Goal: Information Seeking & Learning: Learn about a topic

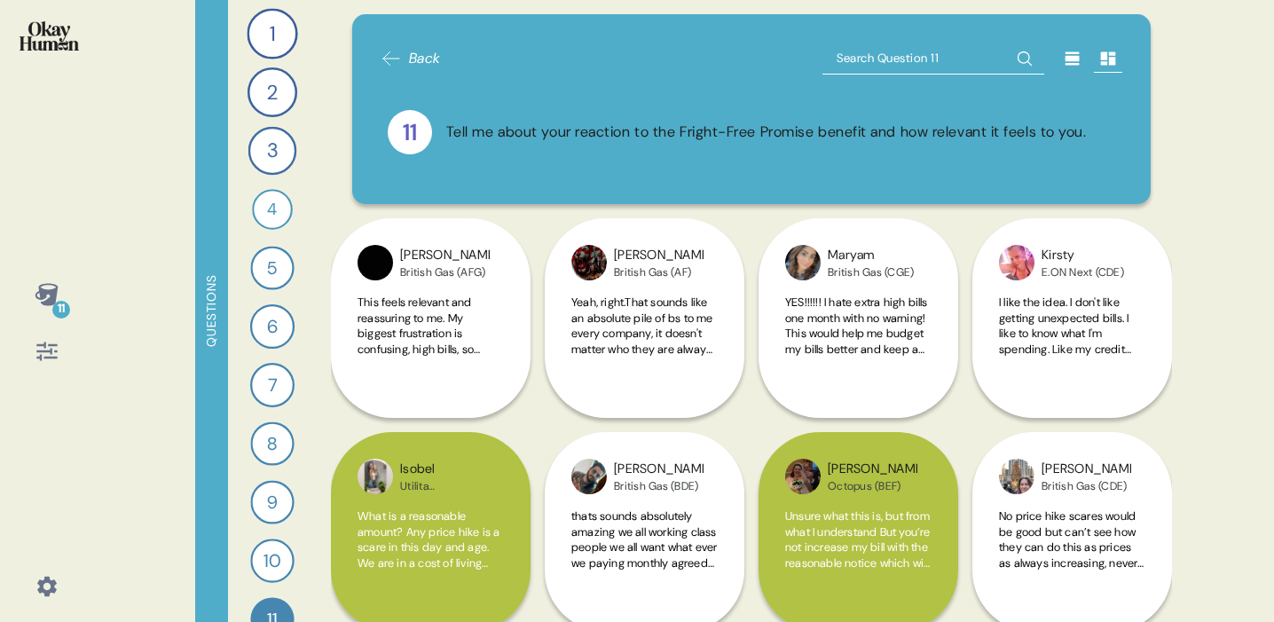
scroll to position [563, 0]
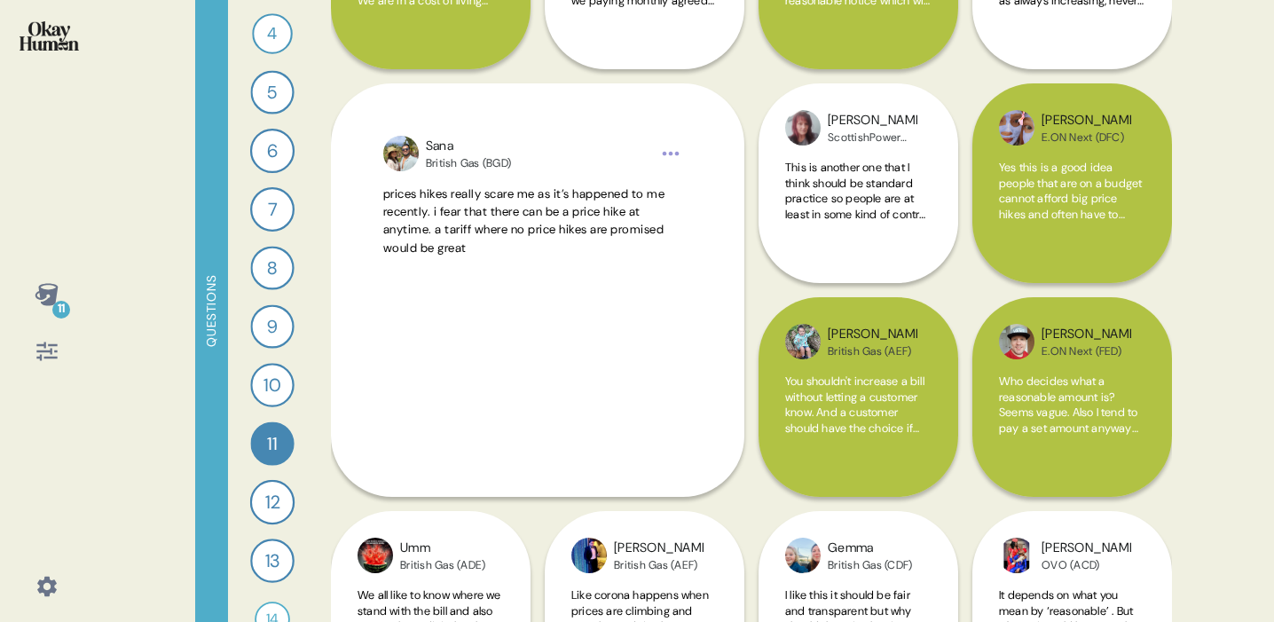
click at [268, 184] on div "1 What would you say to the CEO of your energy provider if they were in the roo…" at bounding box center [272, 311] width 89 height 622
click at [276, 158] on div "6" at bounding box center [272, 151] width 44 height 44
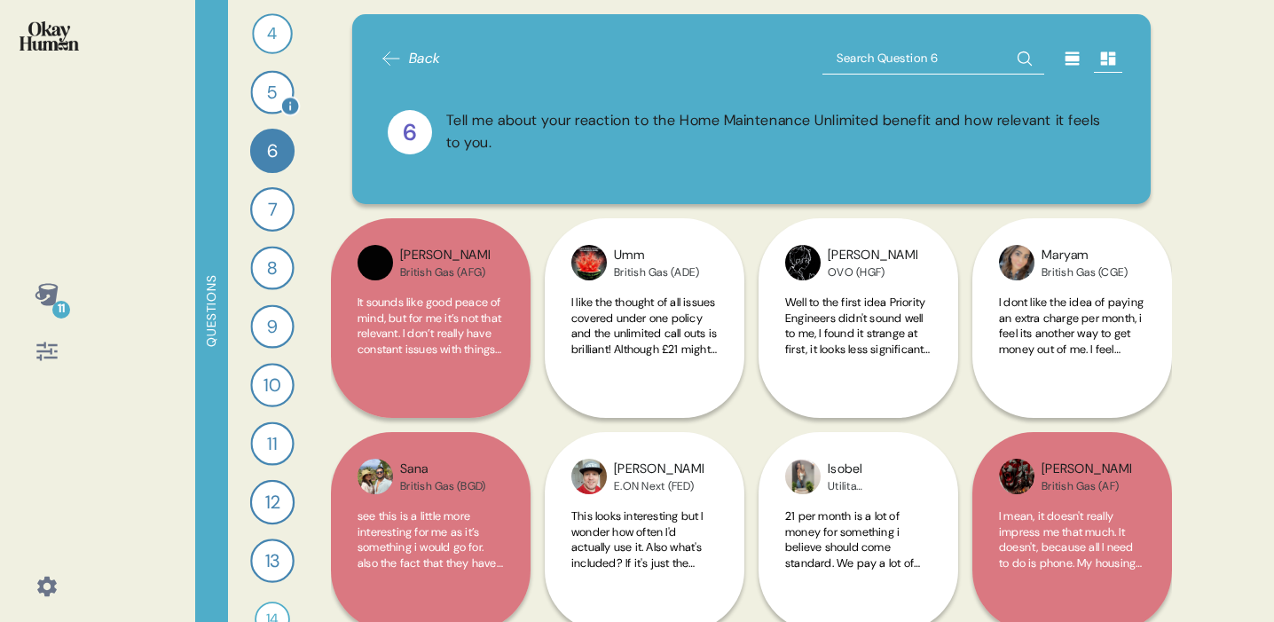
click at [269, 85] on div "5" at bounding box center [271, 91] width 43 height 43
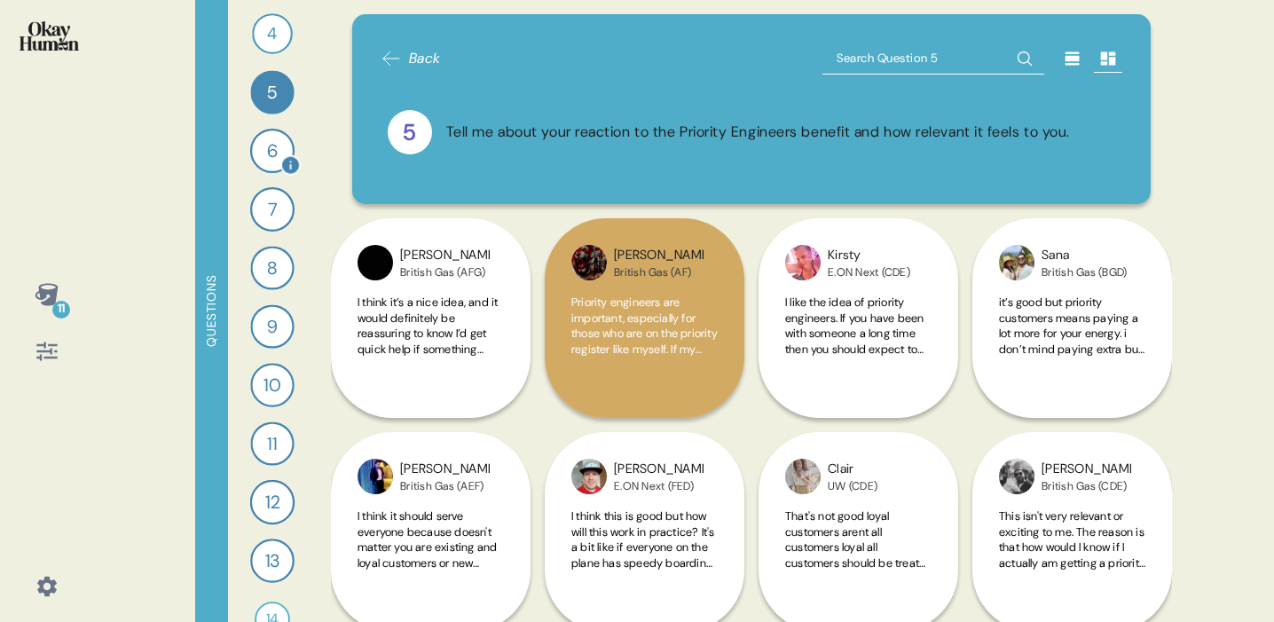
click at [273, 156] on div "6" at bounding box center [272, 151] width 44 height 44
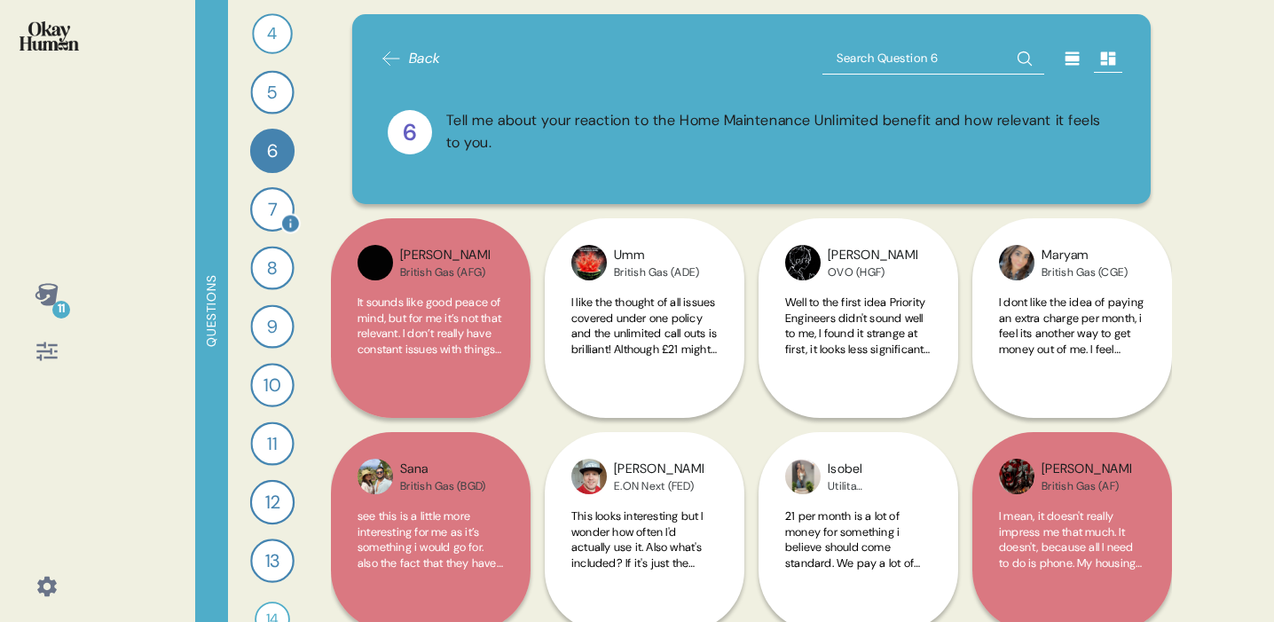
click at [274, 214] on div "7" at bounding box center [272, 209] width 44 height 44
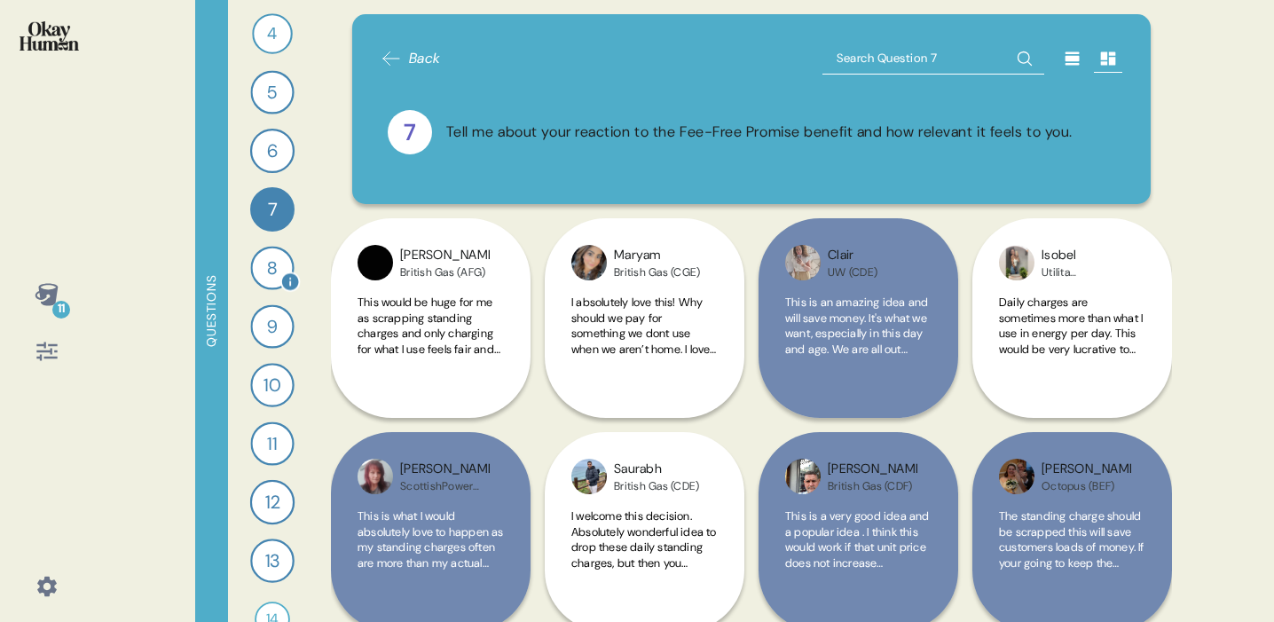
click at [275, 275] on div "8" at bounding box center [271, 267] width 43 height 43
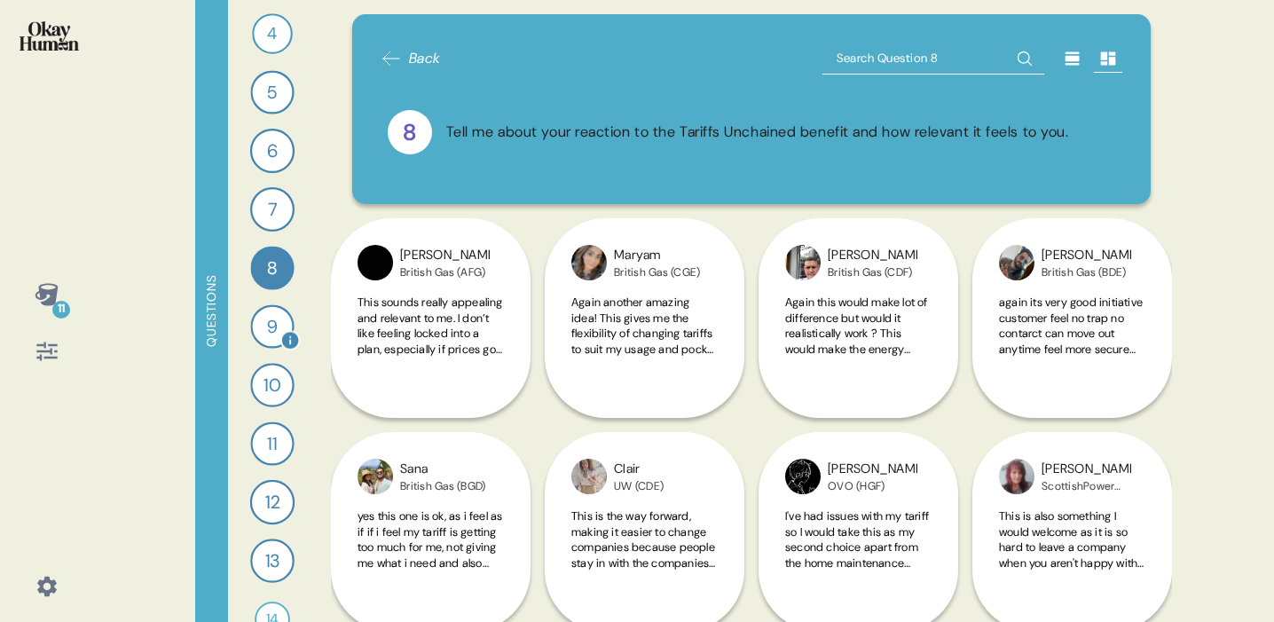
click at [277, 329] on div "9" at bounding box center [271, 325] width 43 height 43
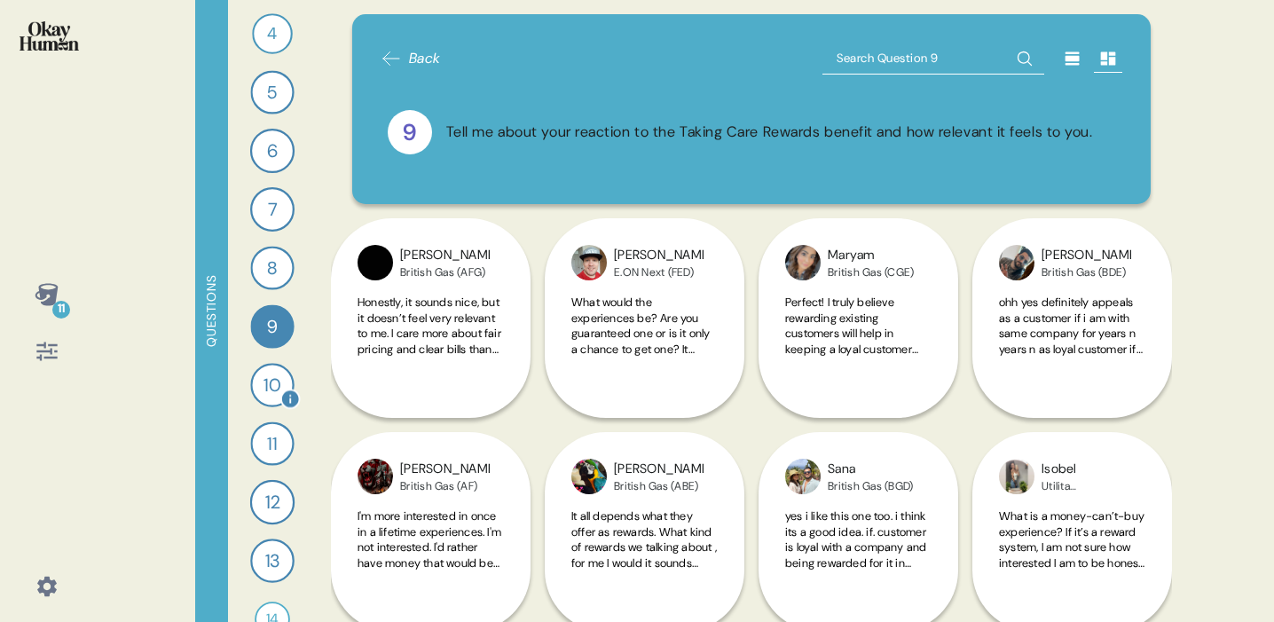
click at [276, 384] on div "10" at bounding box center [271, 384] width 43 height 43
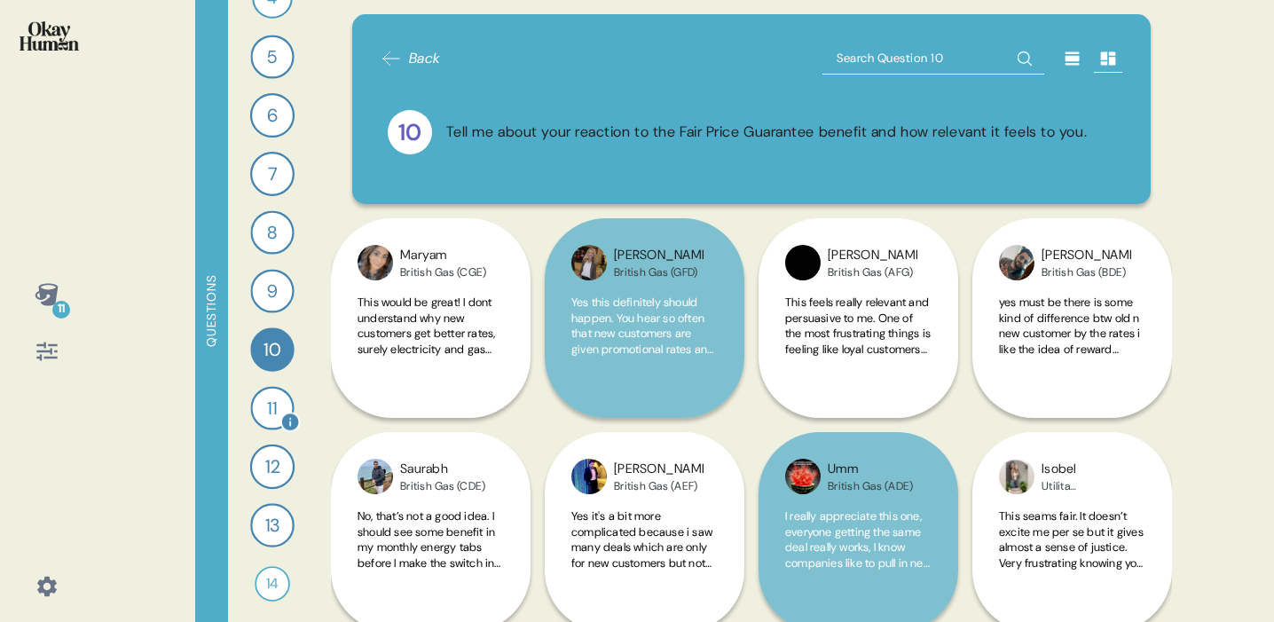
scroll to position [212, 0]
click at [274, 403] on div "11" at bounding box center [271, 406] width 43 height 43
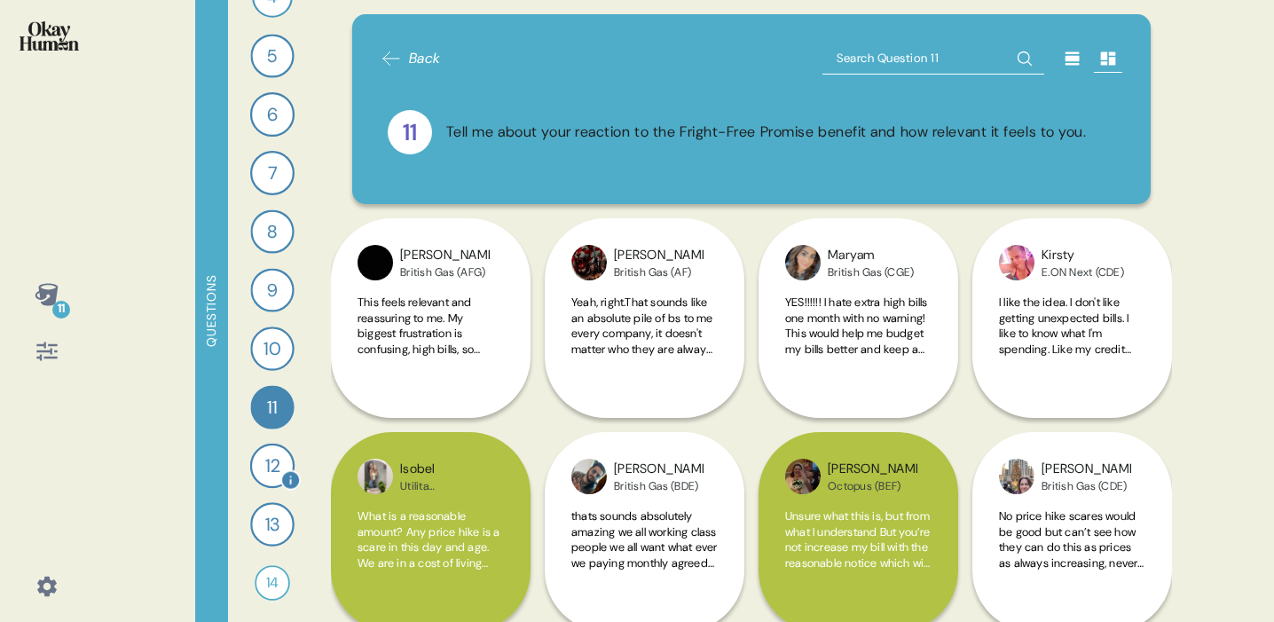
click at [276, 472] on div "12" at bounding box center [272, 466] width 44 height 44
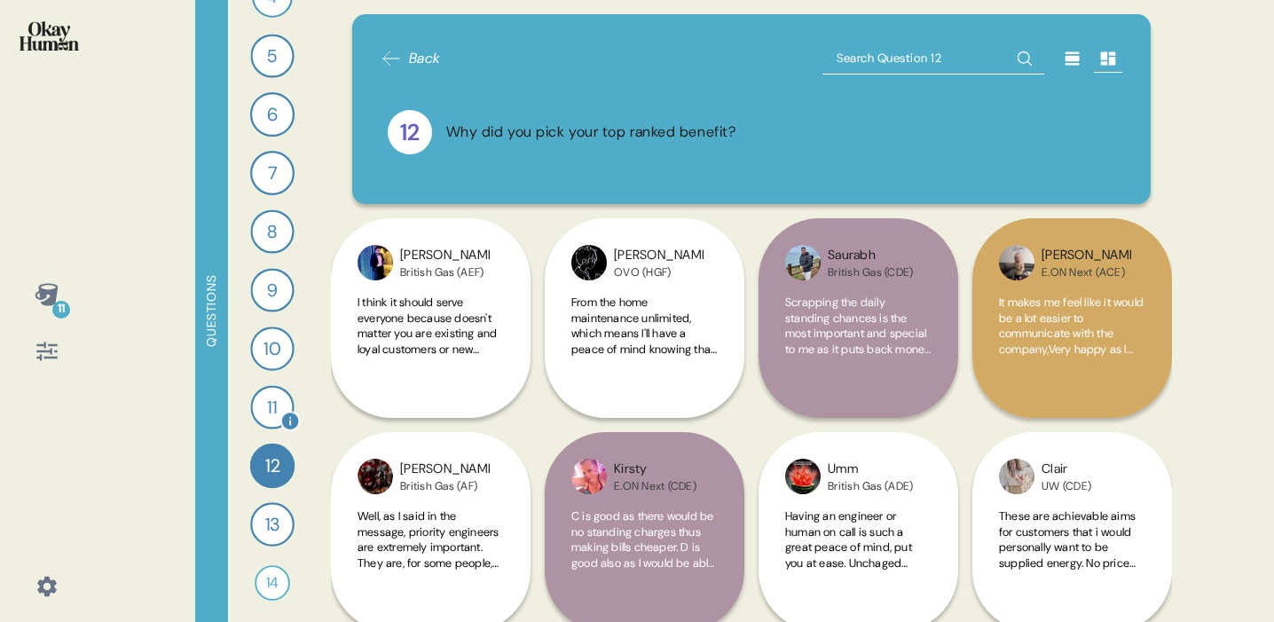
click at [284, 403] on div "11" at bounding box center [271, 406] width 43 height 43
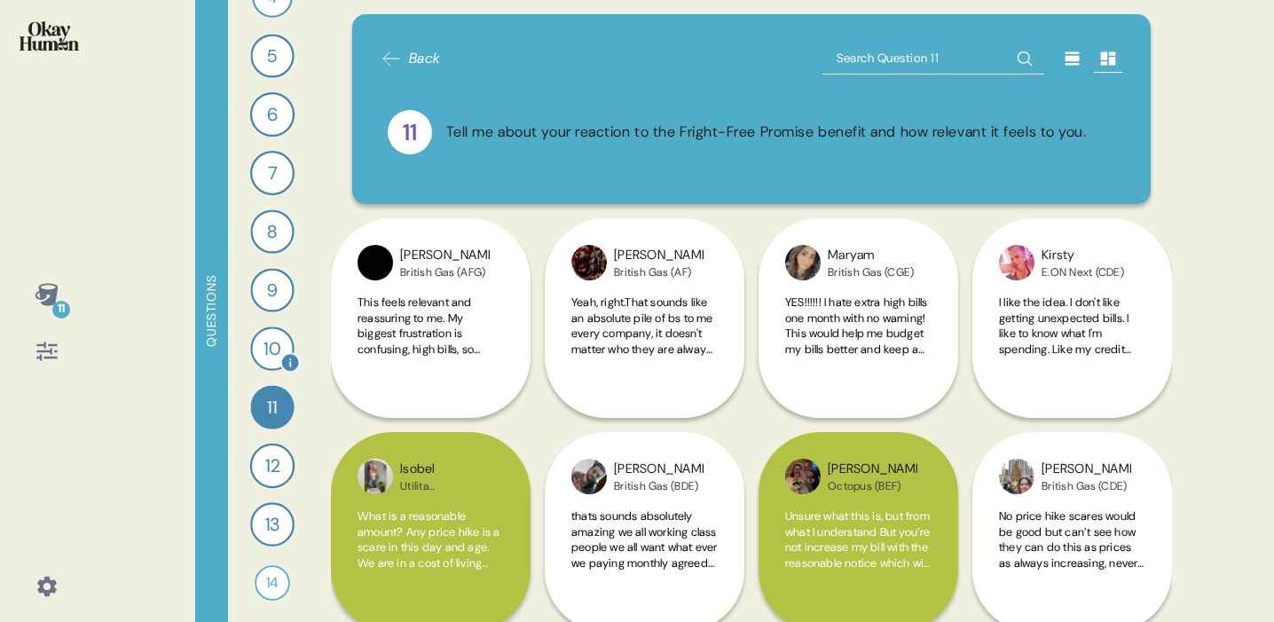
click at [271, 346] on div "10" at bounding box center [271, 348] width 43 height 43
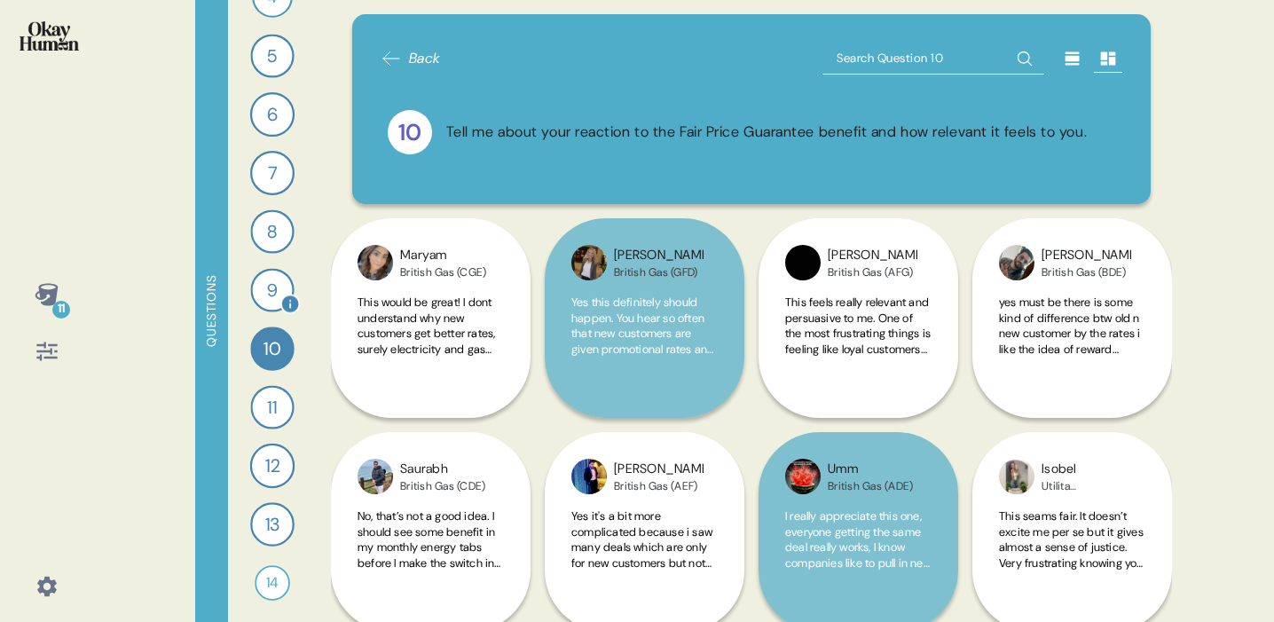
click at [277, 294] on div "9" at bounding box center [271, 289] width 43 height 43
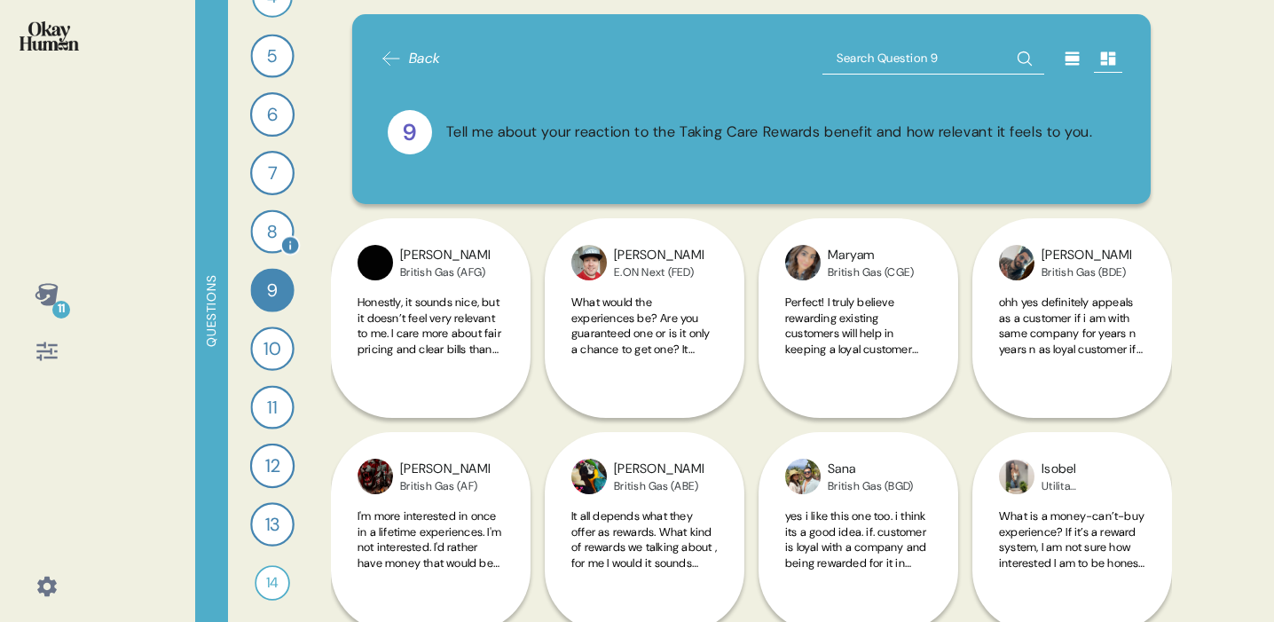
click at [265, 228] on div "8" at bounding box center [271, 230] width 43 height 43
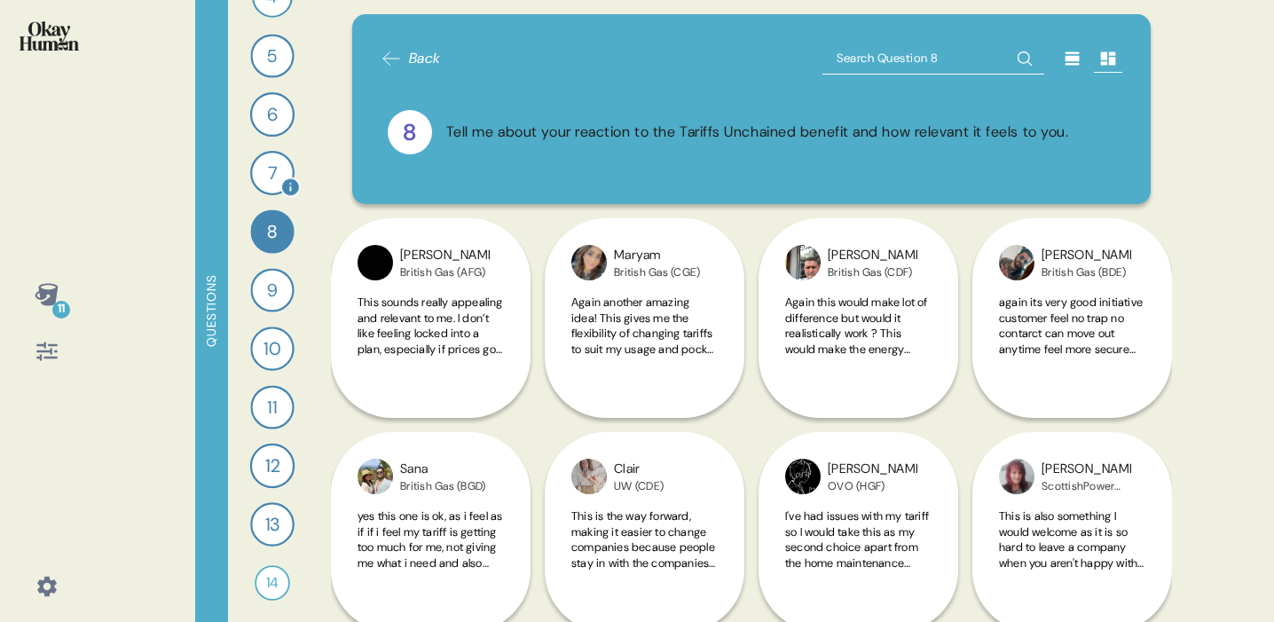
click at [272, 178] on div "7" at bounding box center [272, 173] width 44 height 44
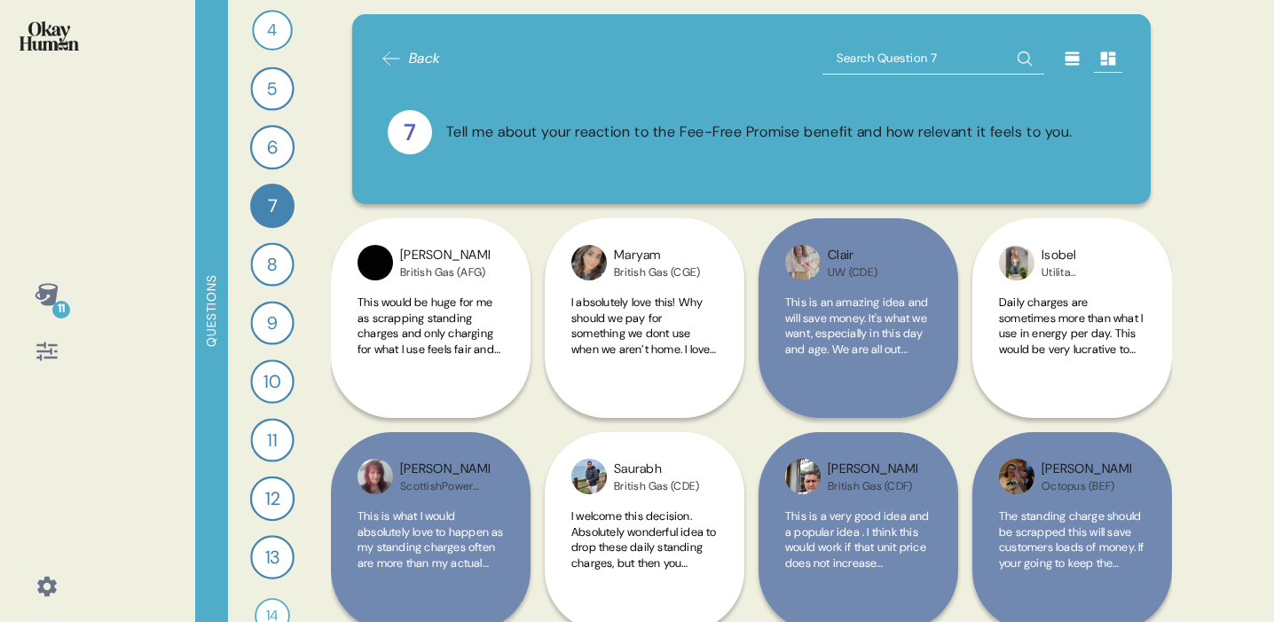
scroll to position [176, 0]
click at [271, 156] on div "6" at bounding box center [272, 151] width 44 height 44
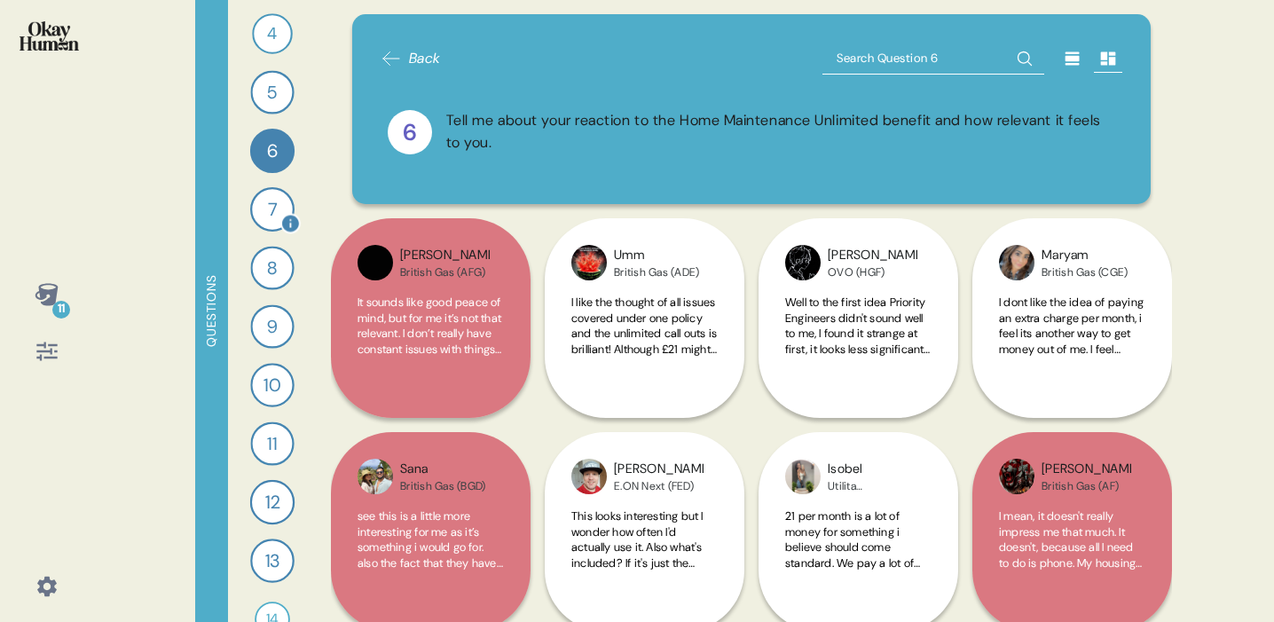
click at [266, 211] on div "7" at bounding box center [272, 209] width 44 height 44
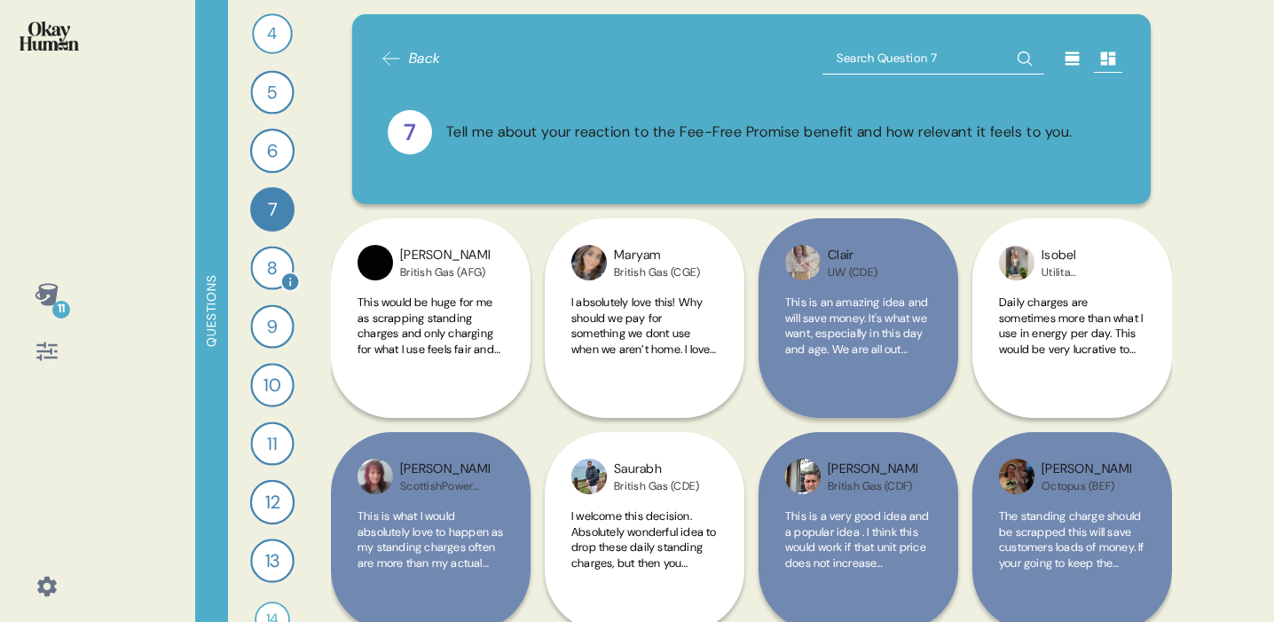
click at [273, 271] on div "8" at bounding box center [271, 267] width 43 height 43
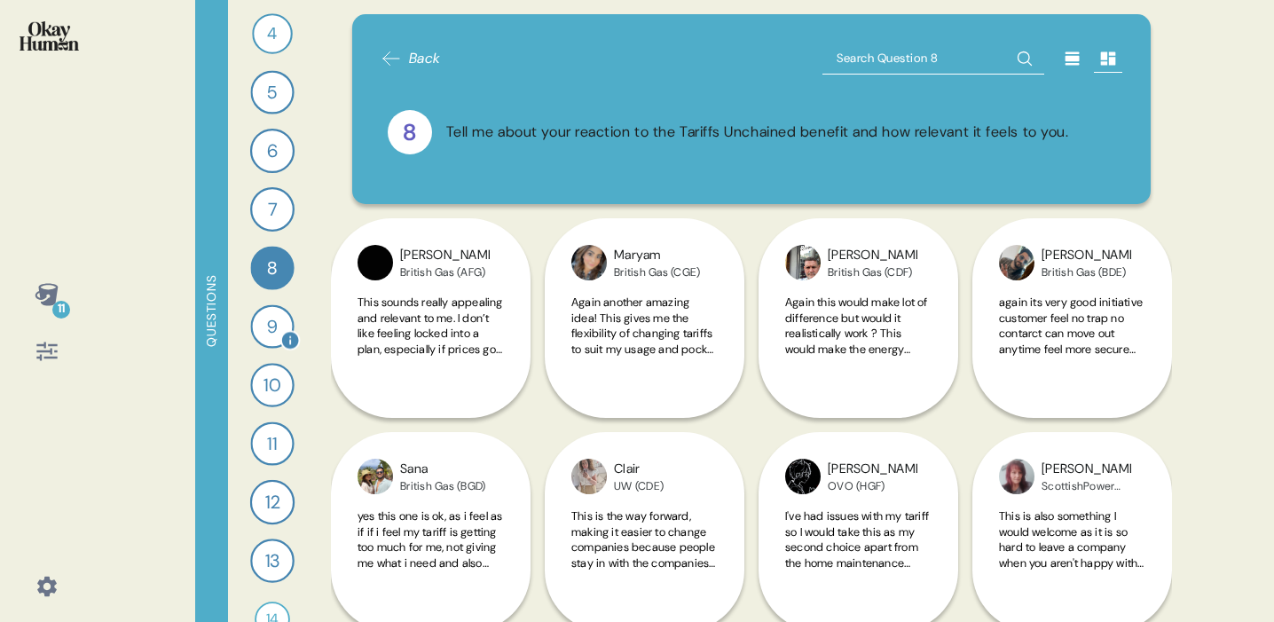
click at [273, 334] on div "9" at bounding box center [271, 325] width 43 height 43
